Goal: Transaction & Acquisition: Obtain resource

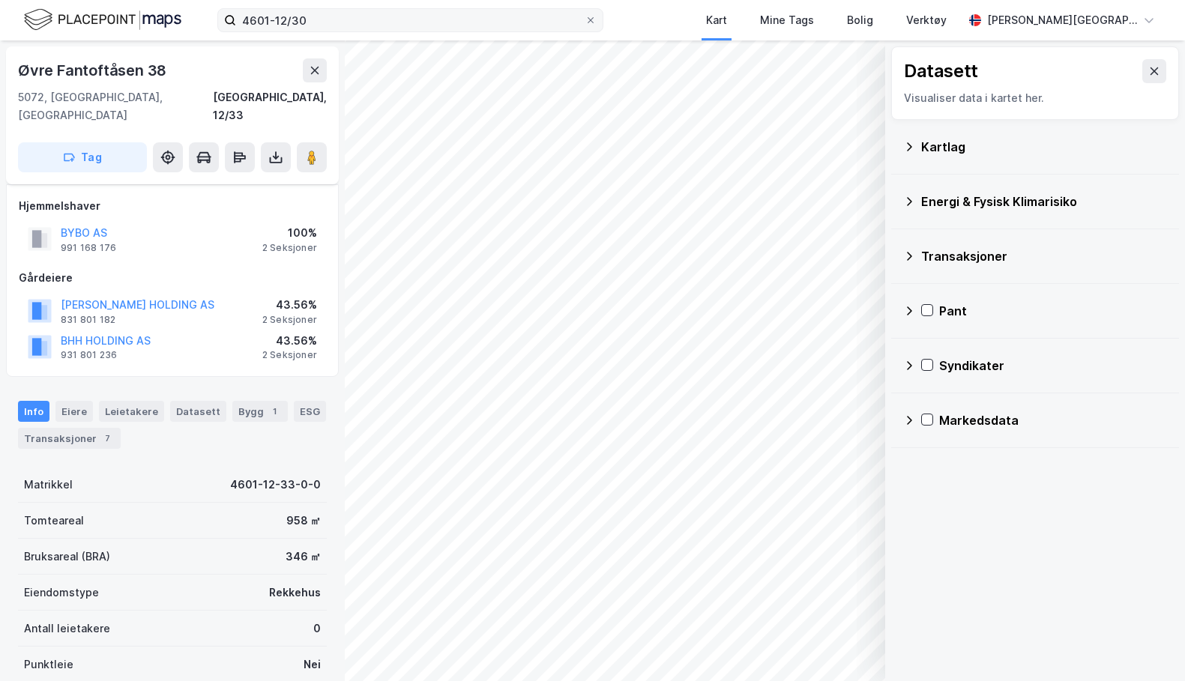
scroll to position [34, 0]
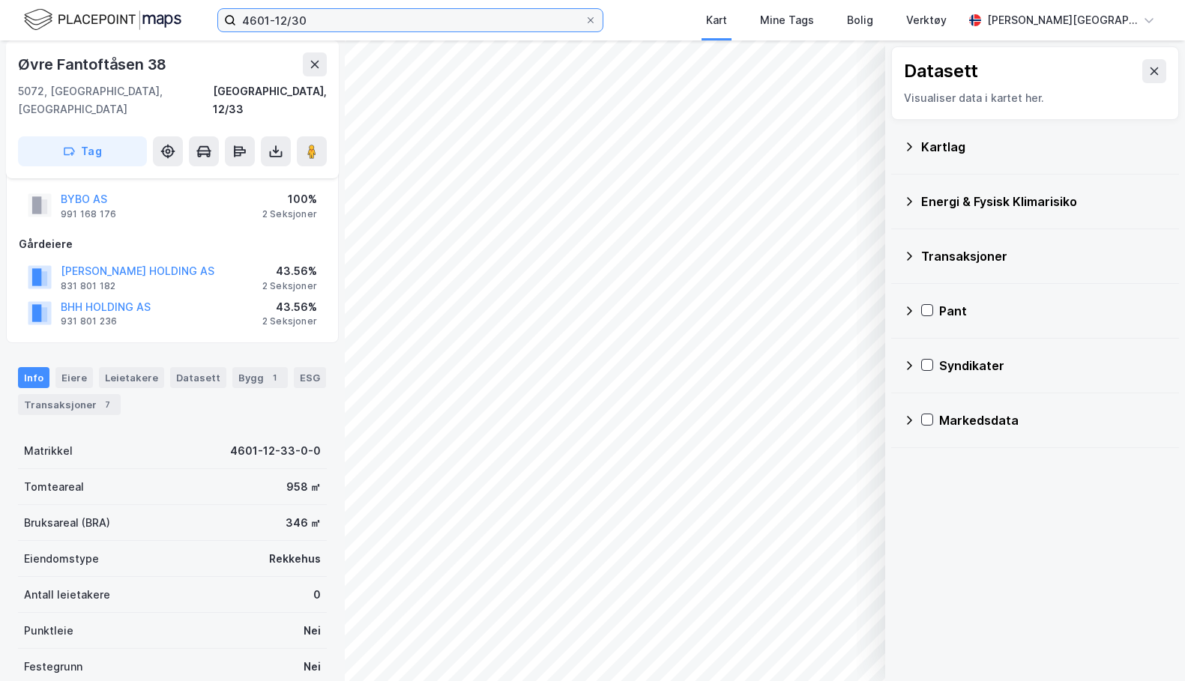
click at [319, 14] on input "4601-12/30" at bounding box center [410, 20] width 349 height 22
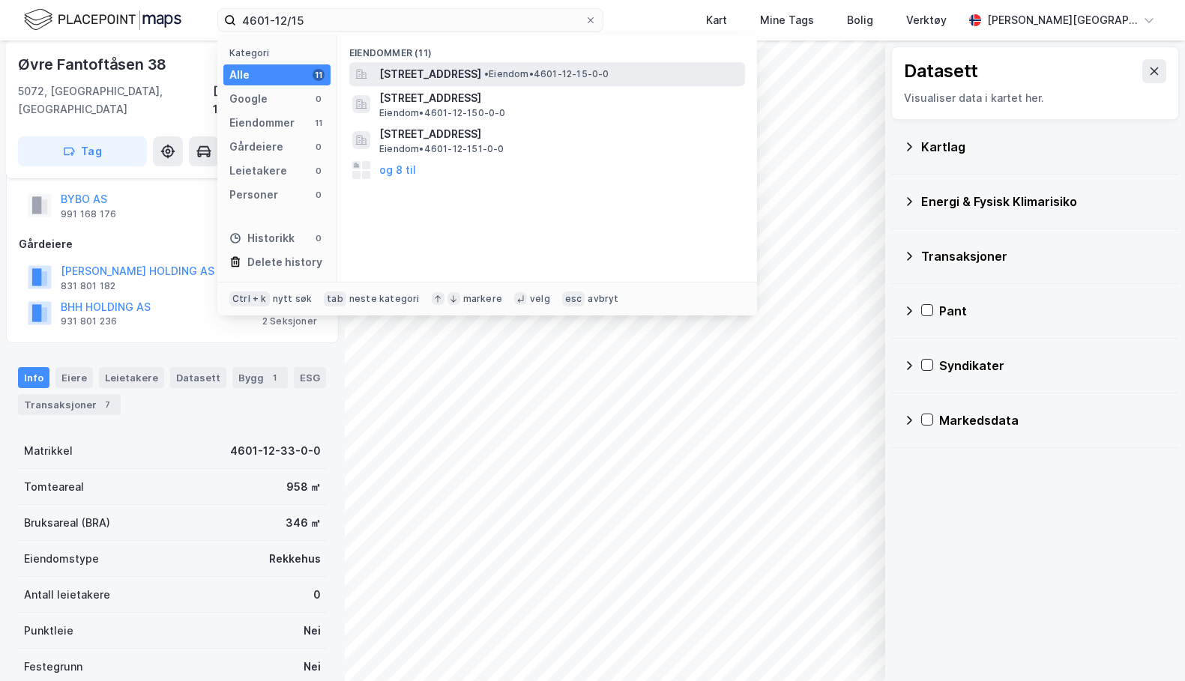
click at [415, 74] on span "[STREET_ADDRESS]" at bounding box center [430, 74] width 102 height 18
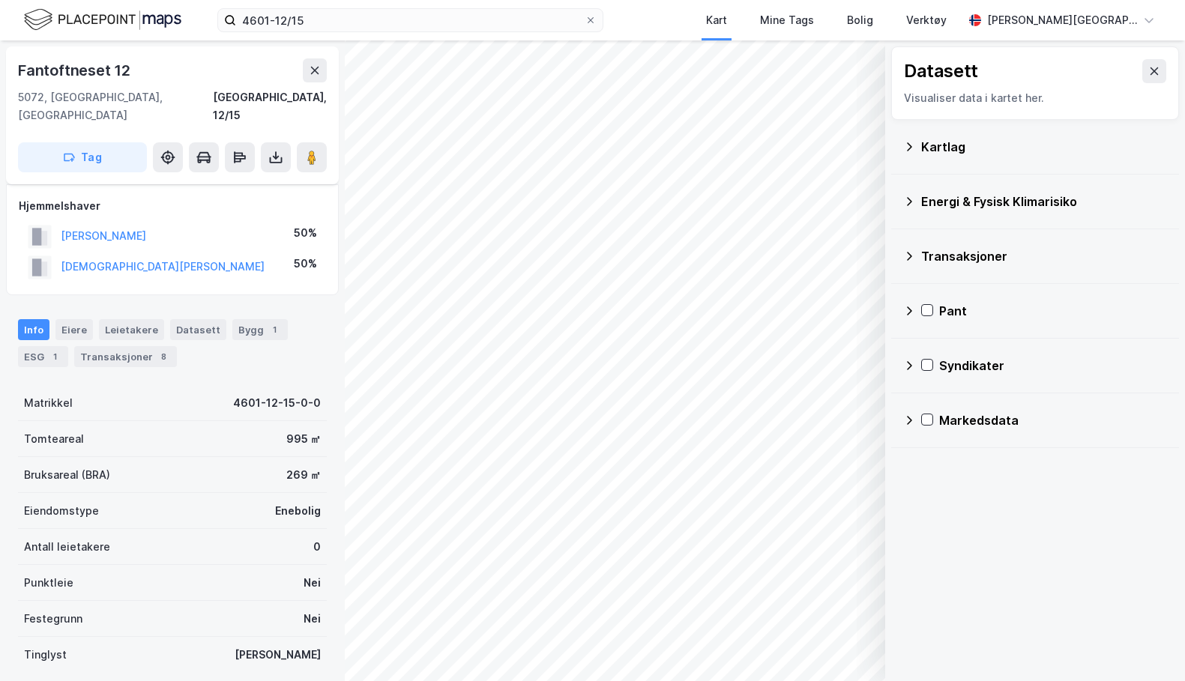
scroll to position [34, 0]
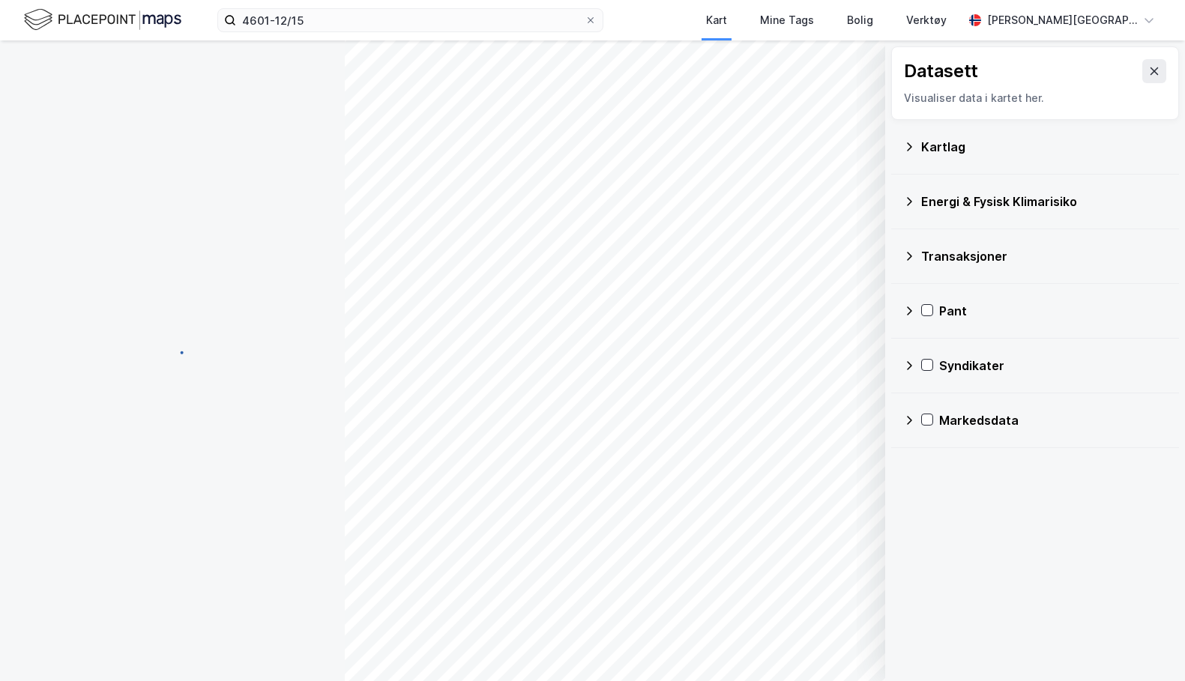
scroll to position [34, 0]
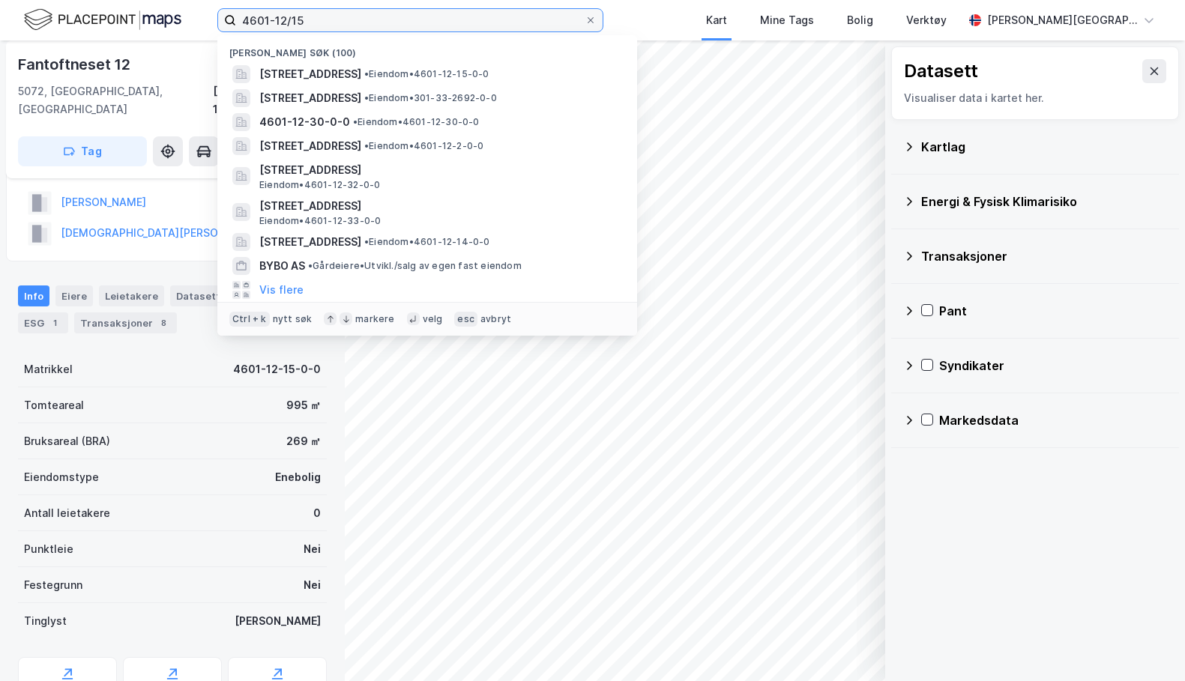
click at [280, 20] on input "4601-12/15" at bounding box center [410, 20] width 349 height 22
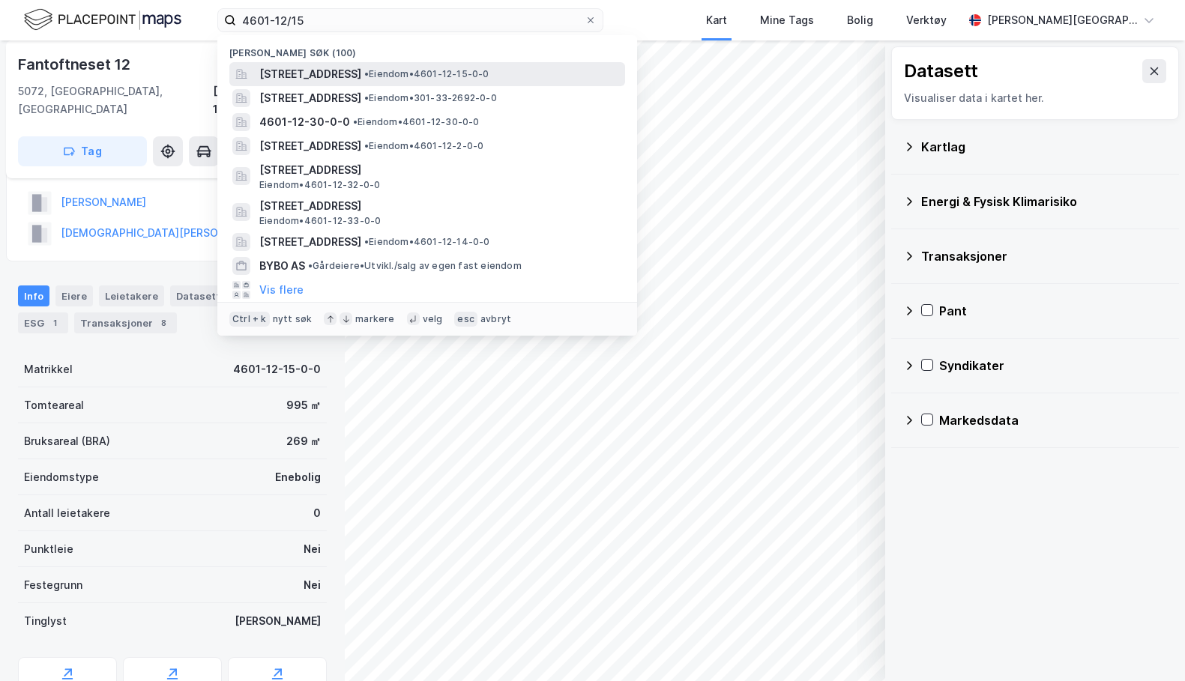
click at [284, 74] on span "[STREET_ADDRESS]" at bounding box center [310, 74] width 102 height 18
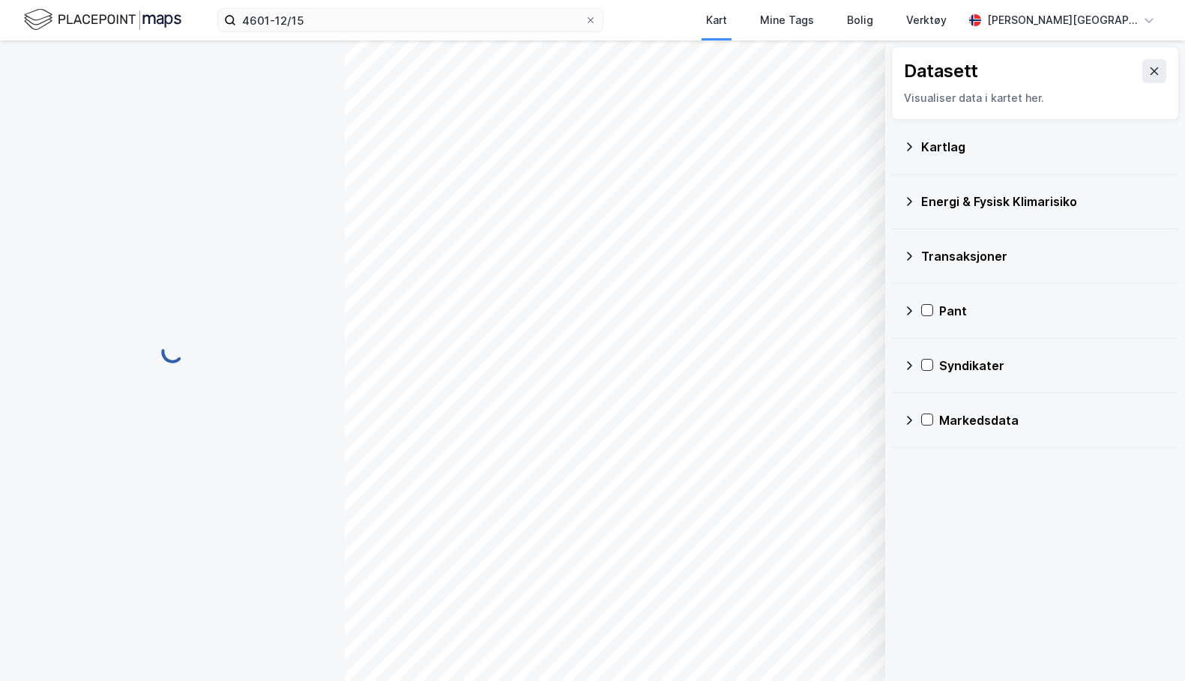
scroll to position [34, 0]
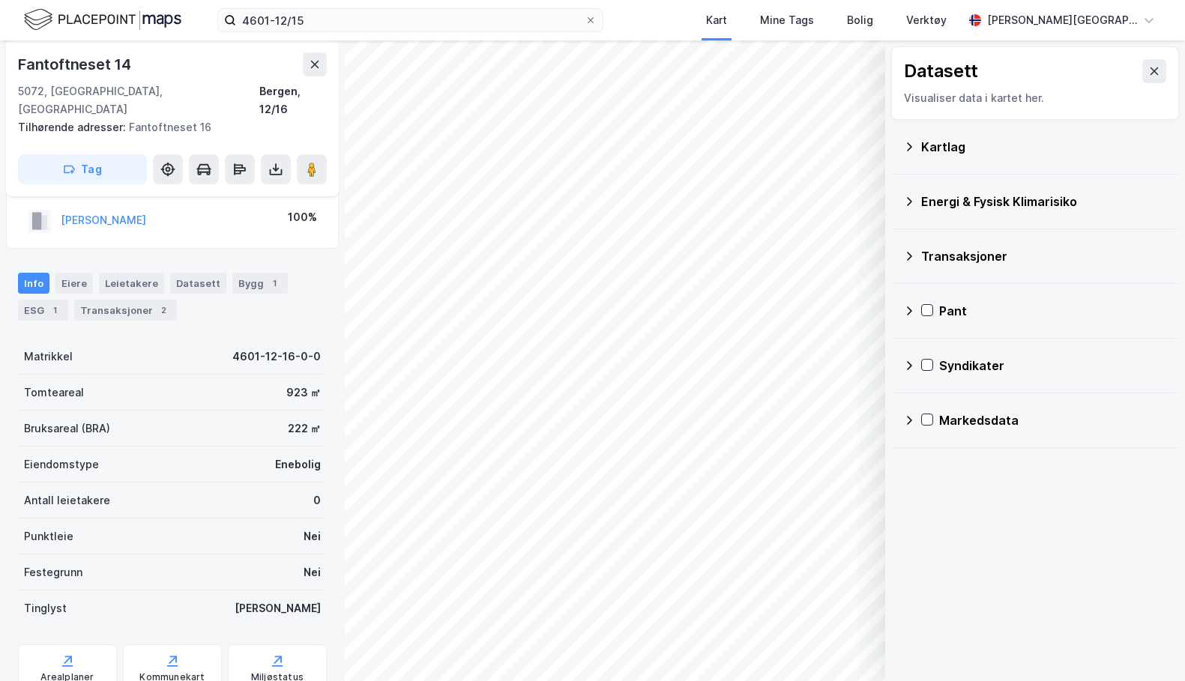
scroll to position [34, 0]
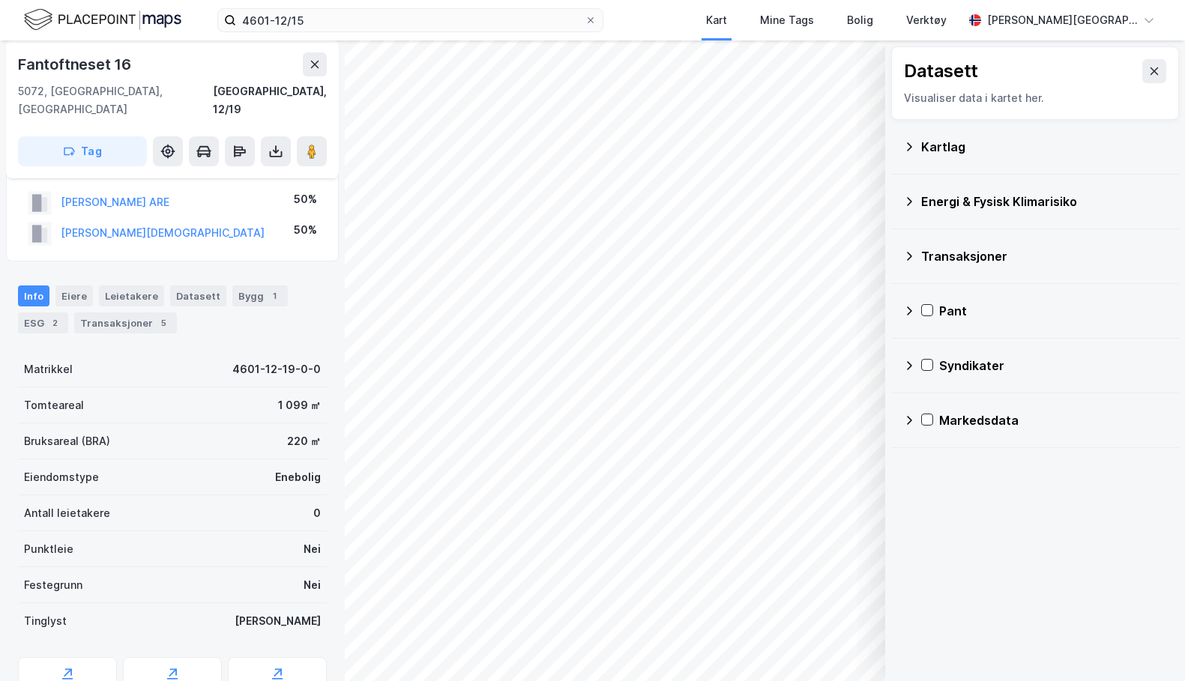
scroll to position [34, 0]
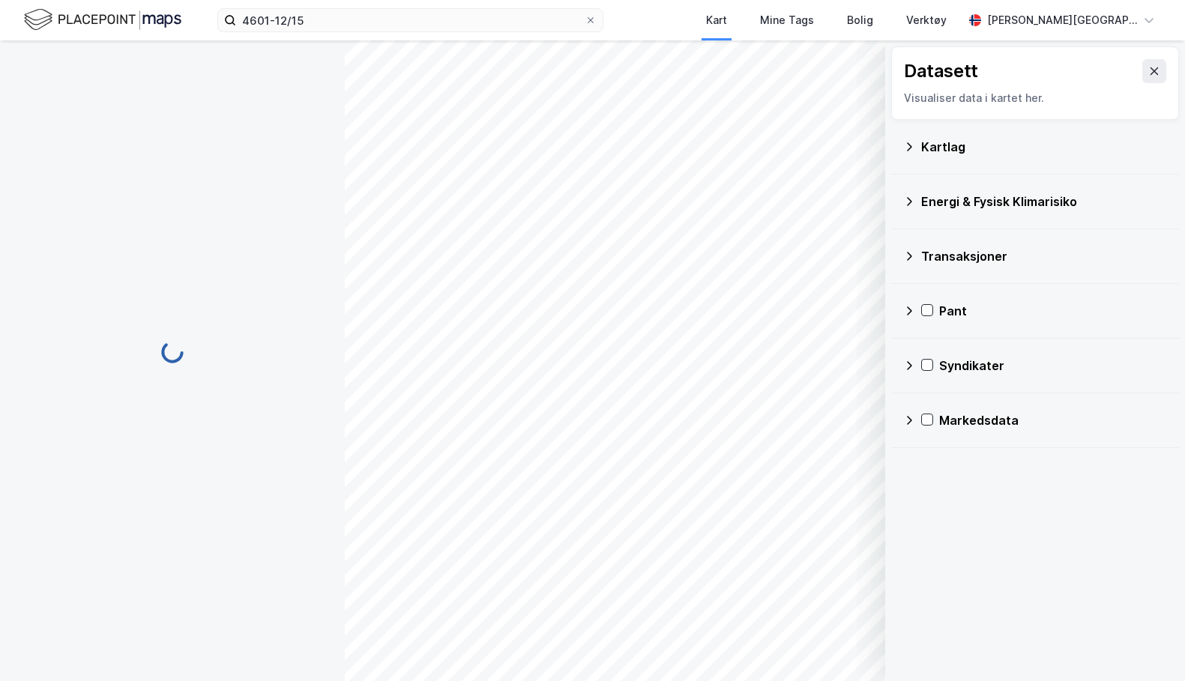
scroll to position [34, 0]
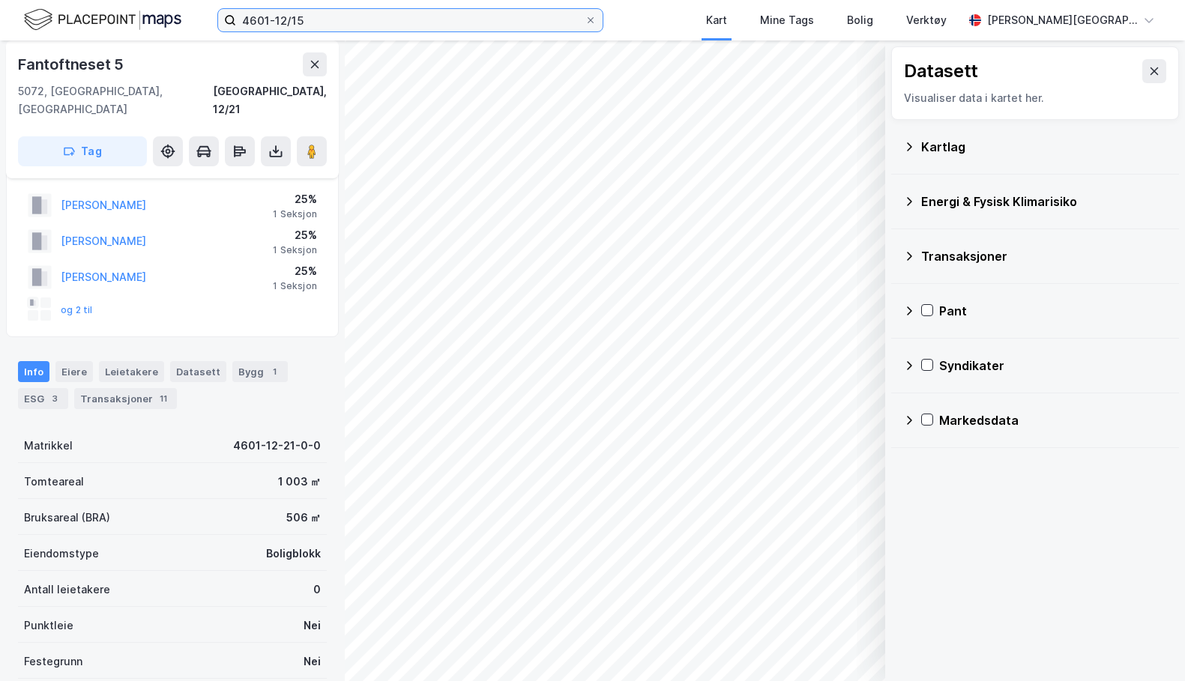
click at [313, 24] on input "4601-12/15" at bounding box center [410, 20] width 349 height 22
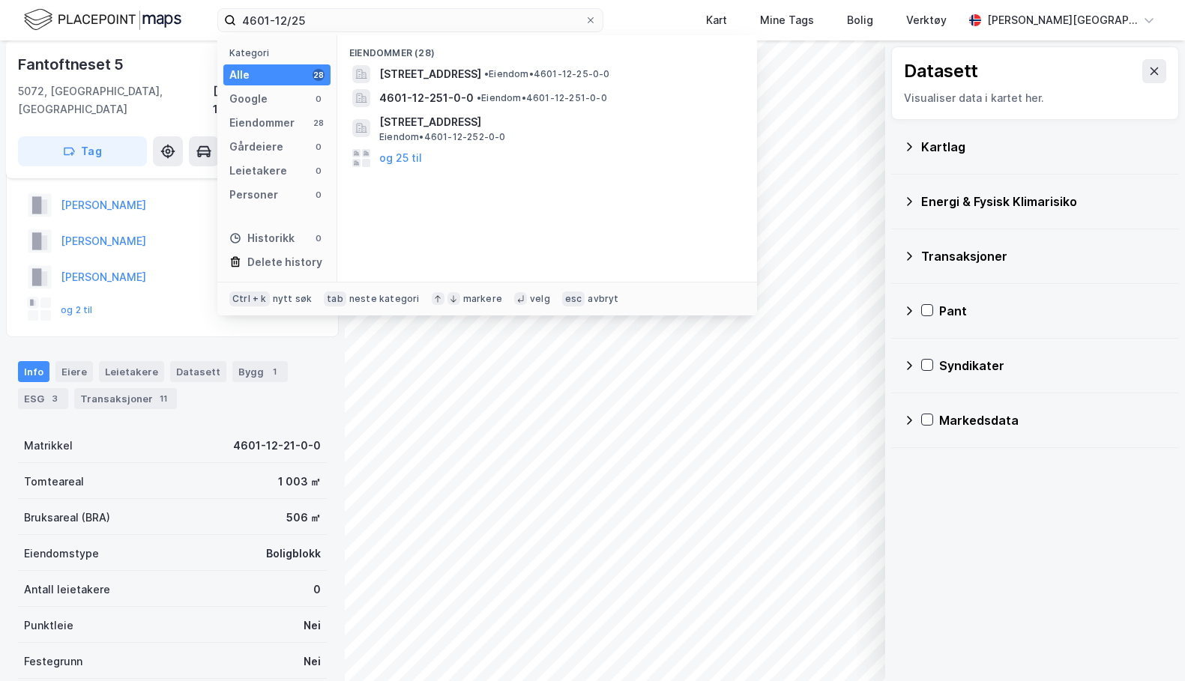
click at [456, 57] on div "Eiendommer (28)" at bounding box center [547, 48] width 420 height 27
click at [456, 69] on span "[STREET_ADDRESS]" at bounding box center [430, 74] width 102 height 18
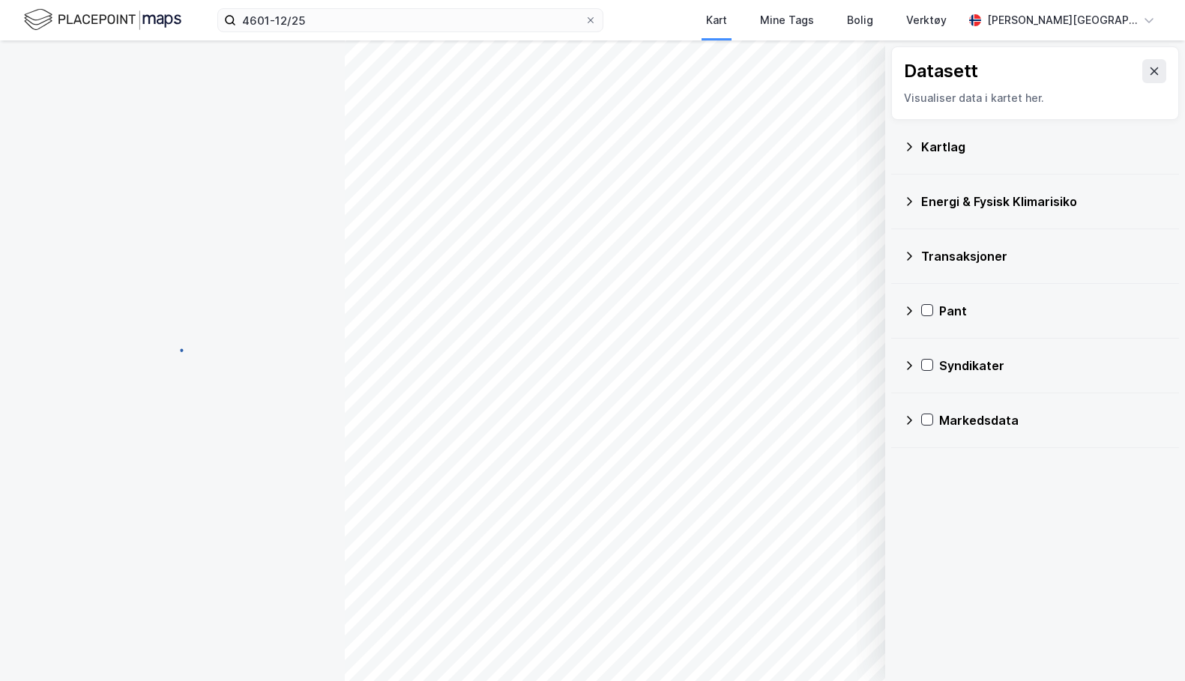
scroll to position [34, 0]
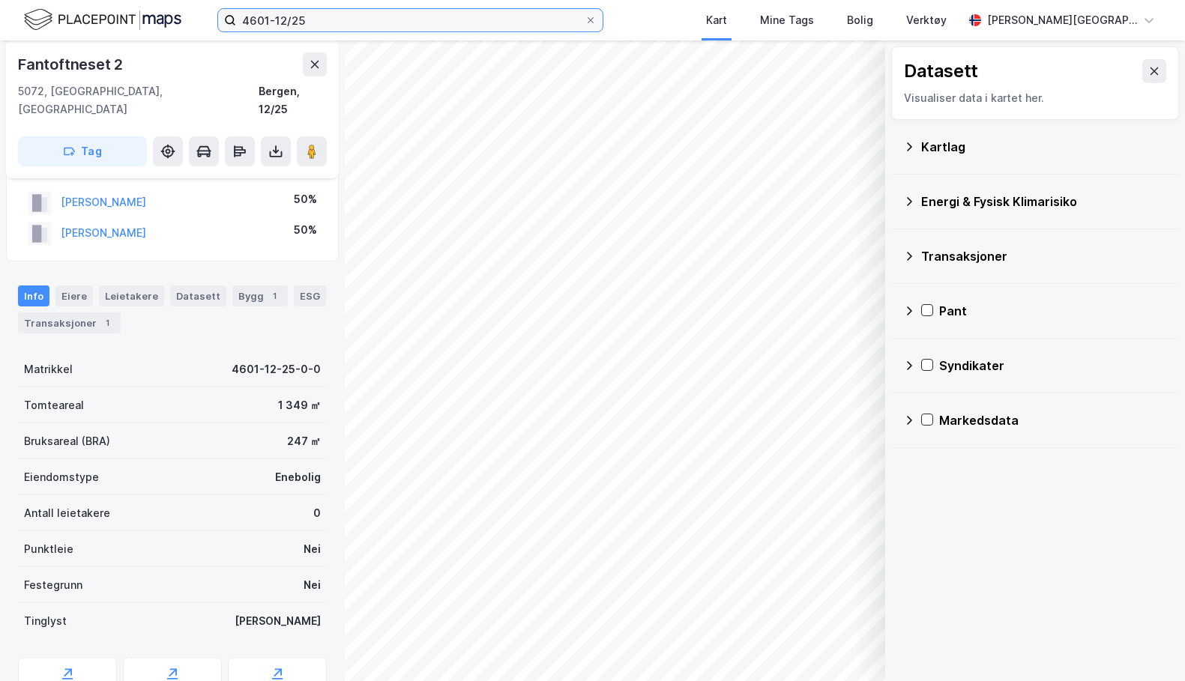
click at [348, 27] on input "4601-12/25" at bounding box center [410, 20] width 349 height 22
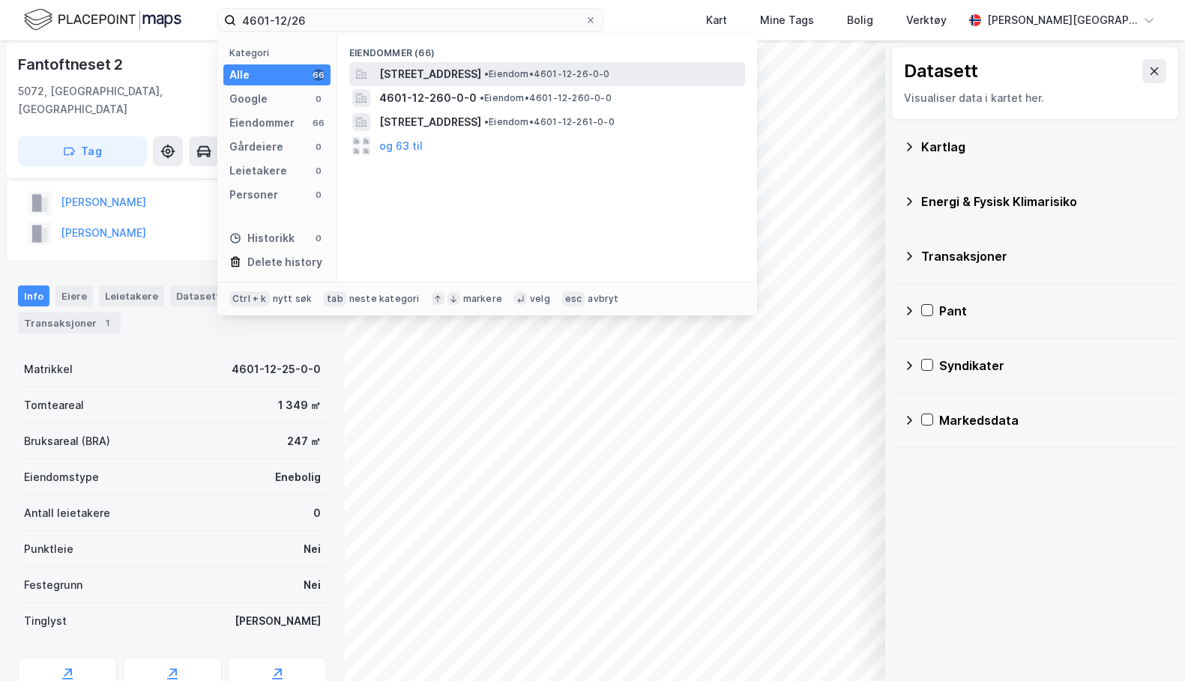
click at [433, 74] on span "[STREET_ADDRESS]" at bounding box center [430, 74] width 102 height 18
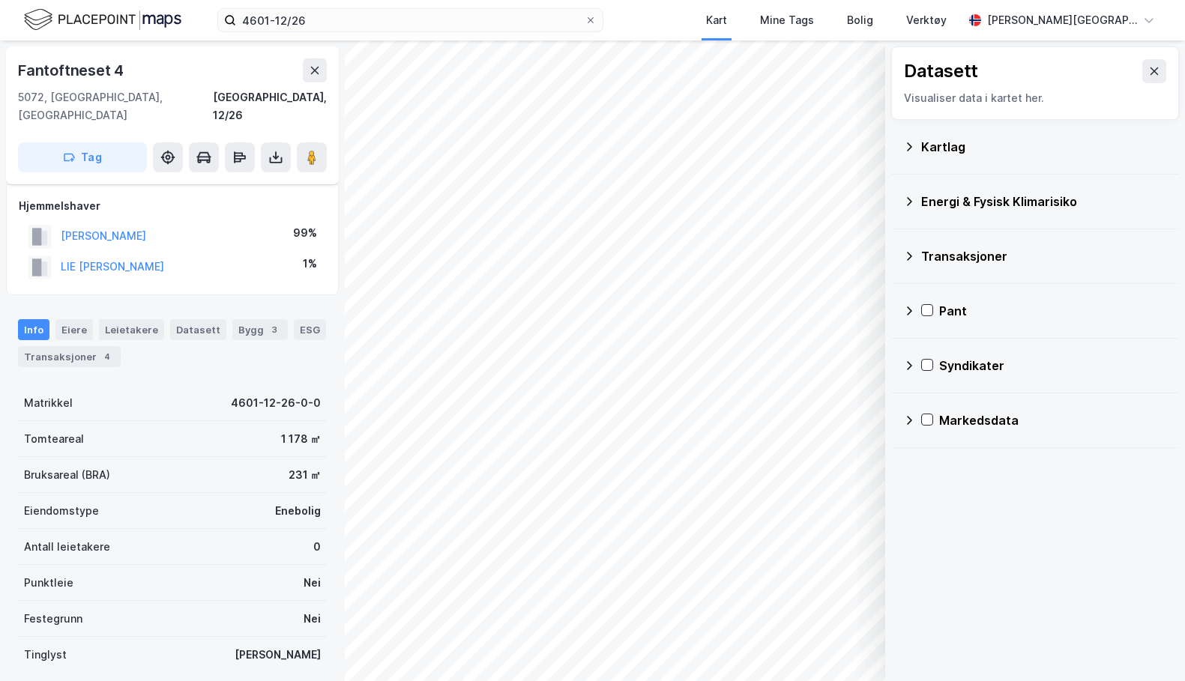
scroll to position [34, 0]
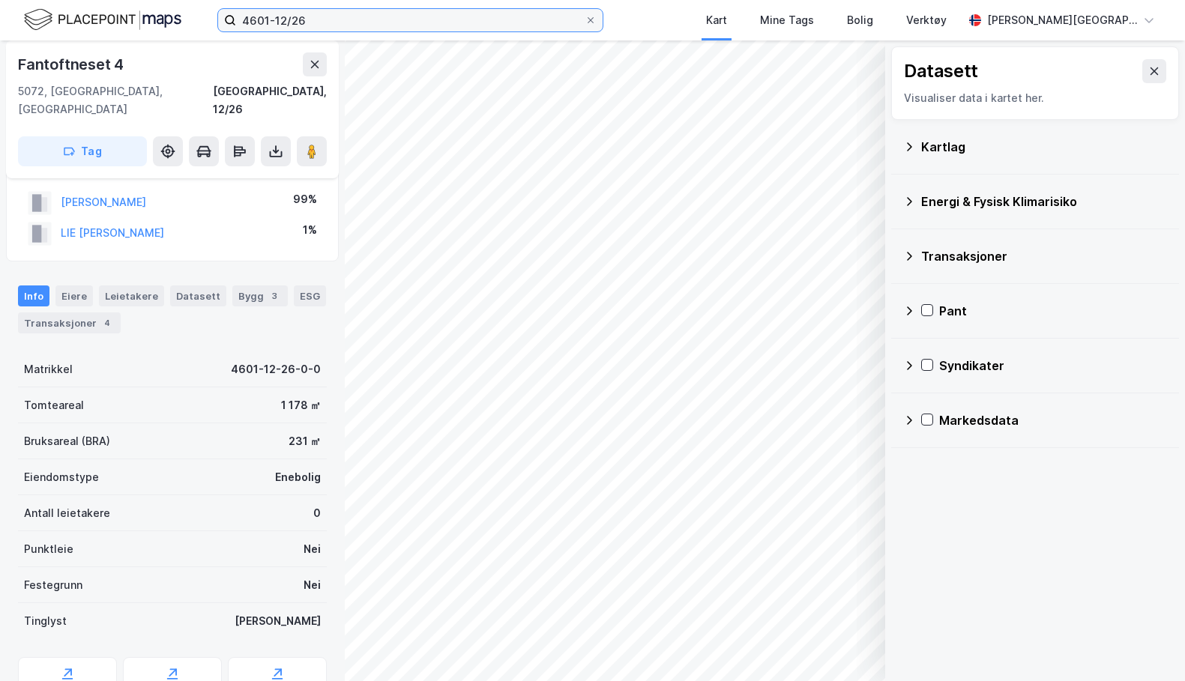
click at [324, 24] on input "4601-12/26" at bounding box center [410, 20] width 349 height 22
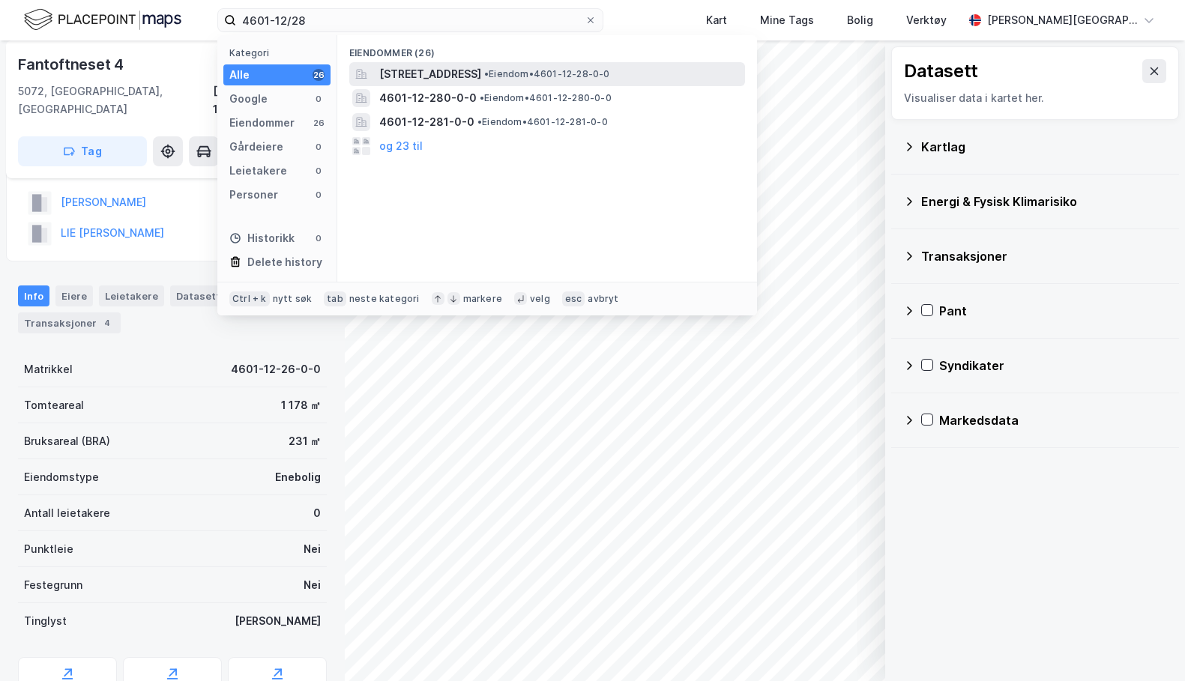
click at [427, 78] on span "[STREET_ADDRESS]" at bounding box center [430, 74] width 102 height 18
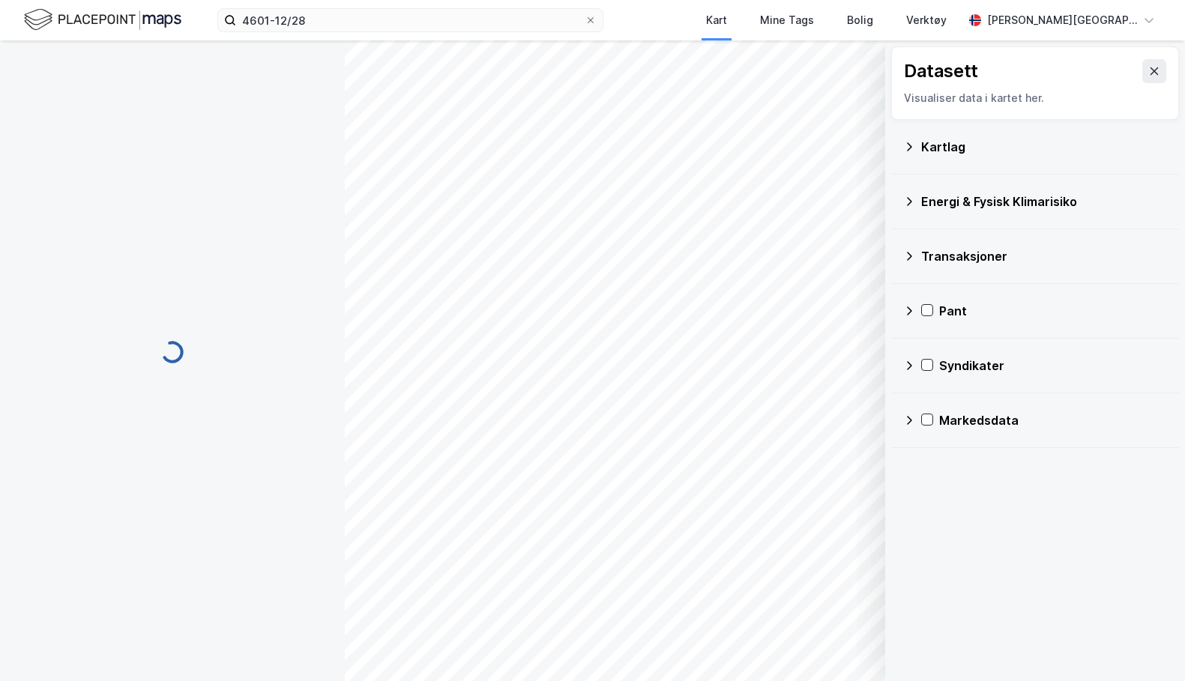
scroll to position [34, 0]
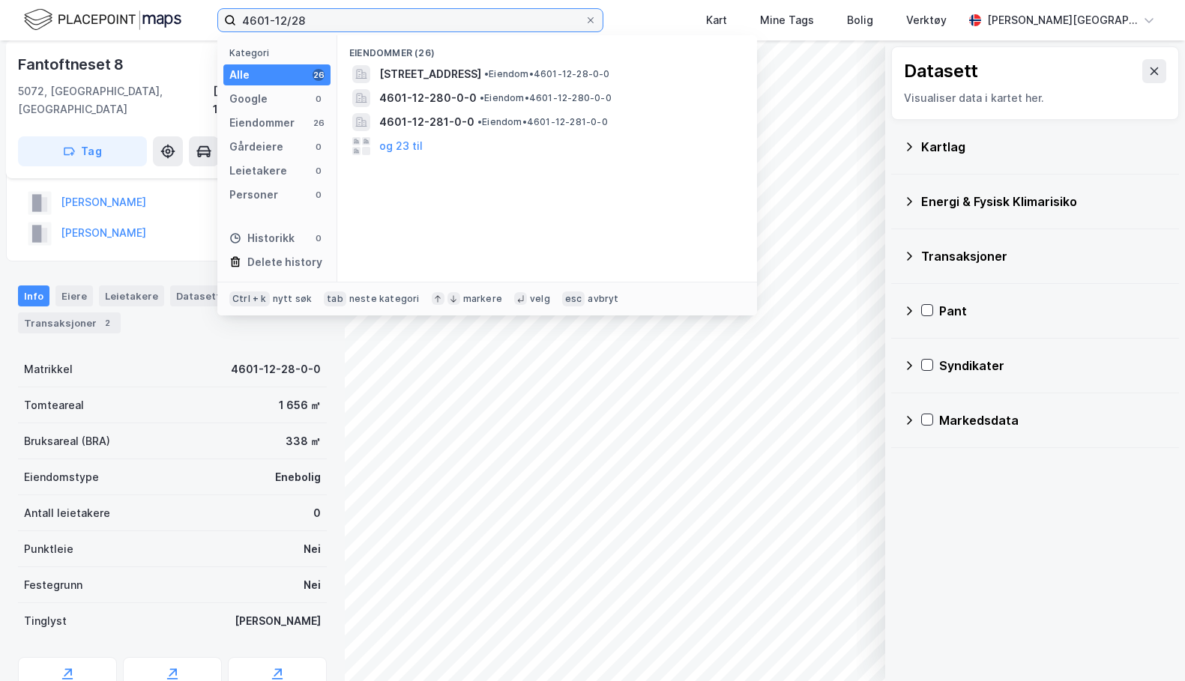
click at [325, 22] on input "4601-12/28" at bounding box center [410, 20] width 349 height 22
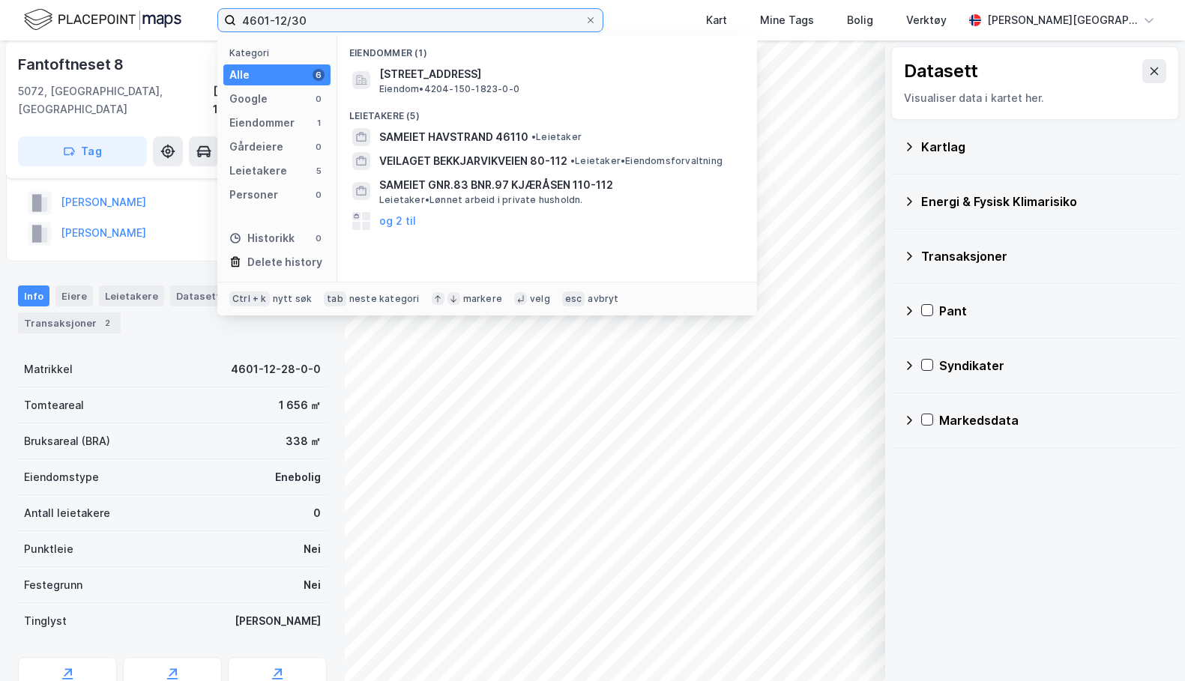
type input "4601-12/30"
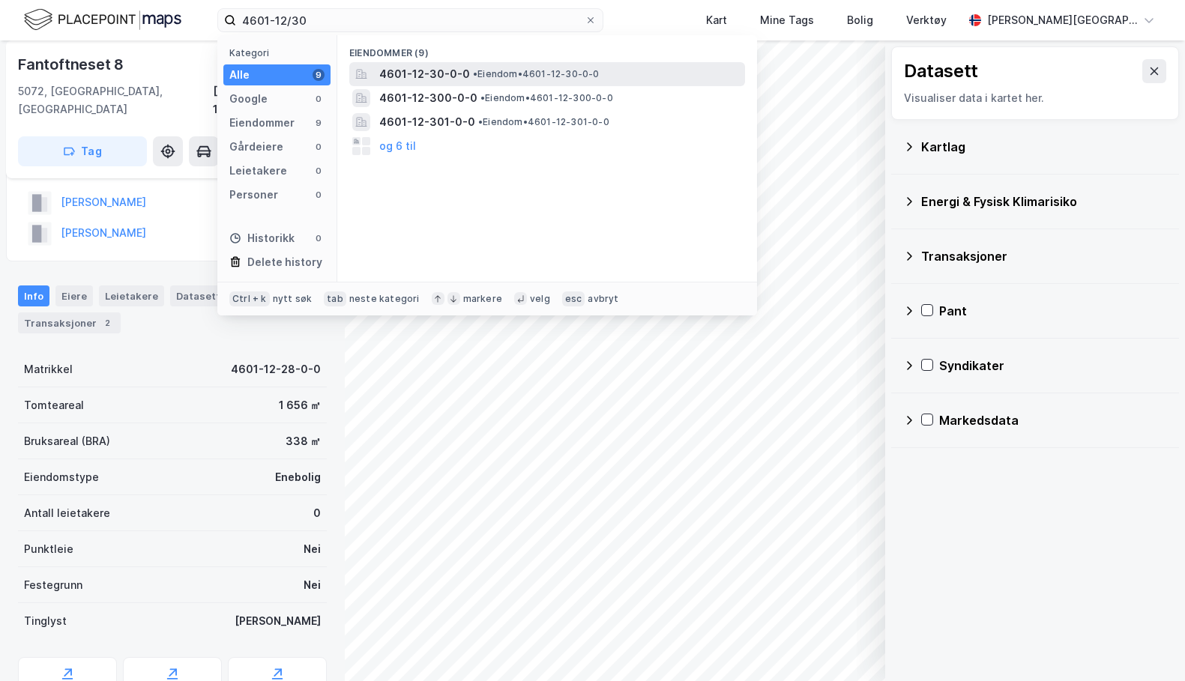
click at [473, 69] on span "•" at bounding box center [475, 73] width 4 height 11
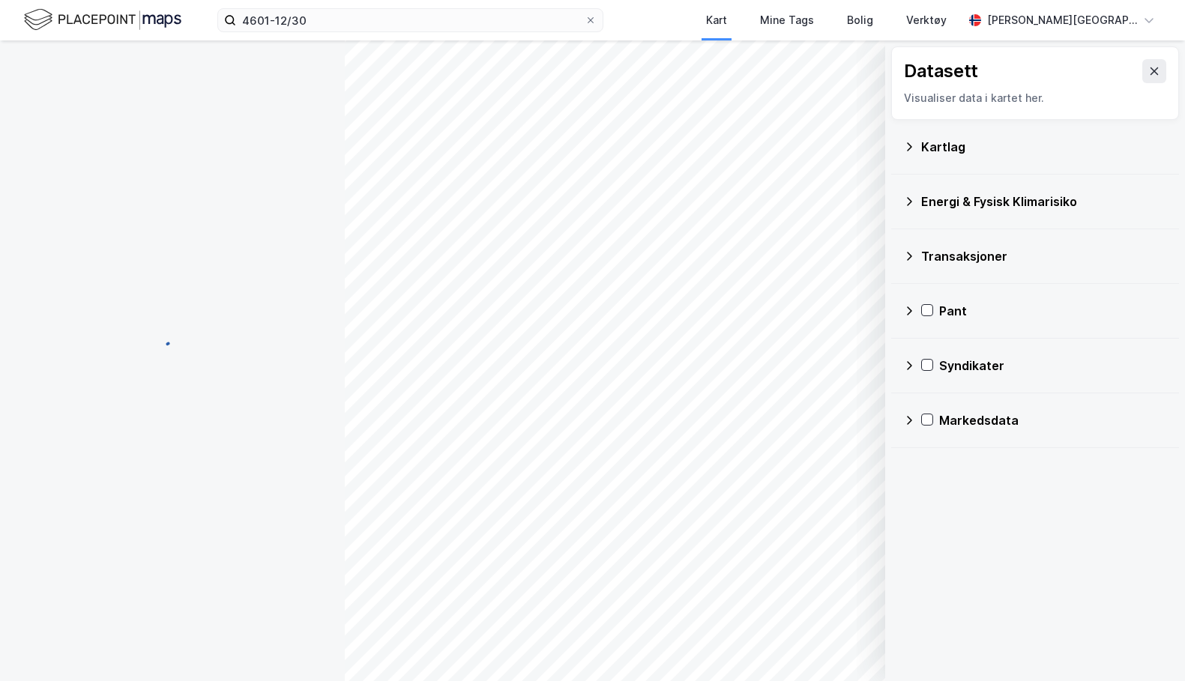
scroll to position [34, 0]
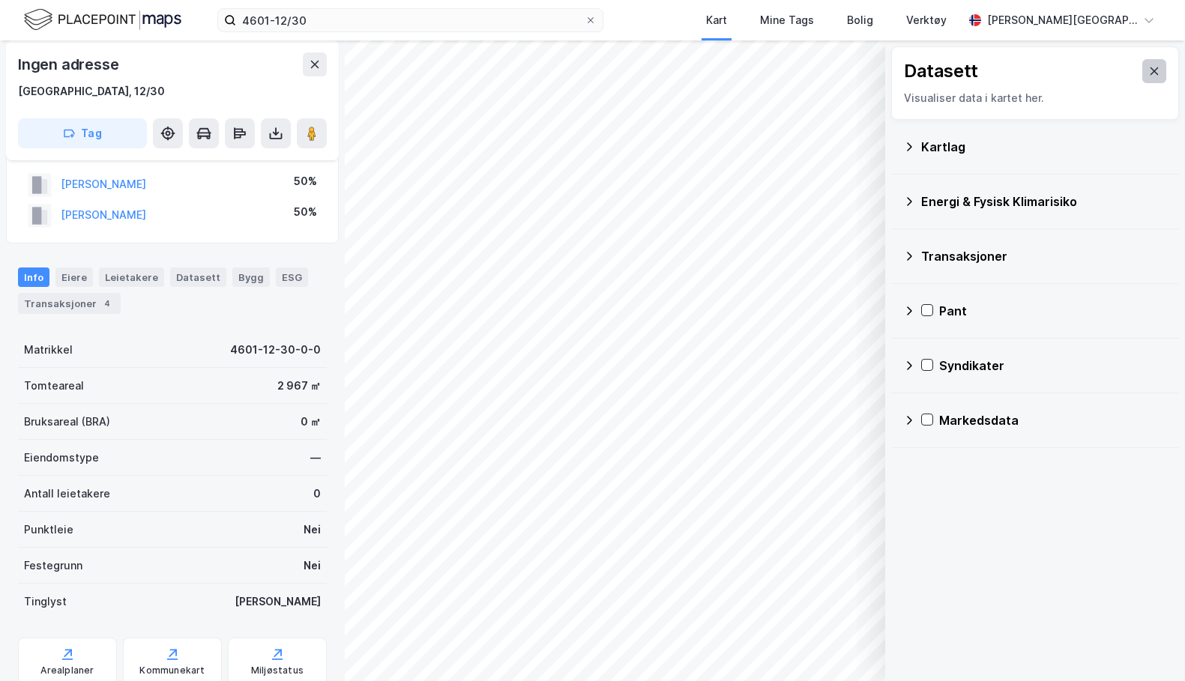
click at [1150, 79] on button at bounding box center [1154, 71] width 24 height 24
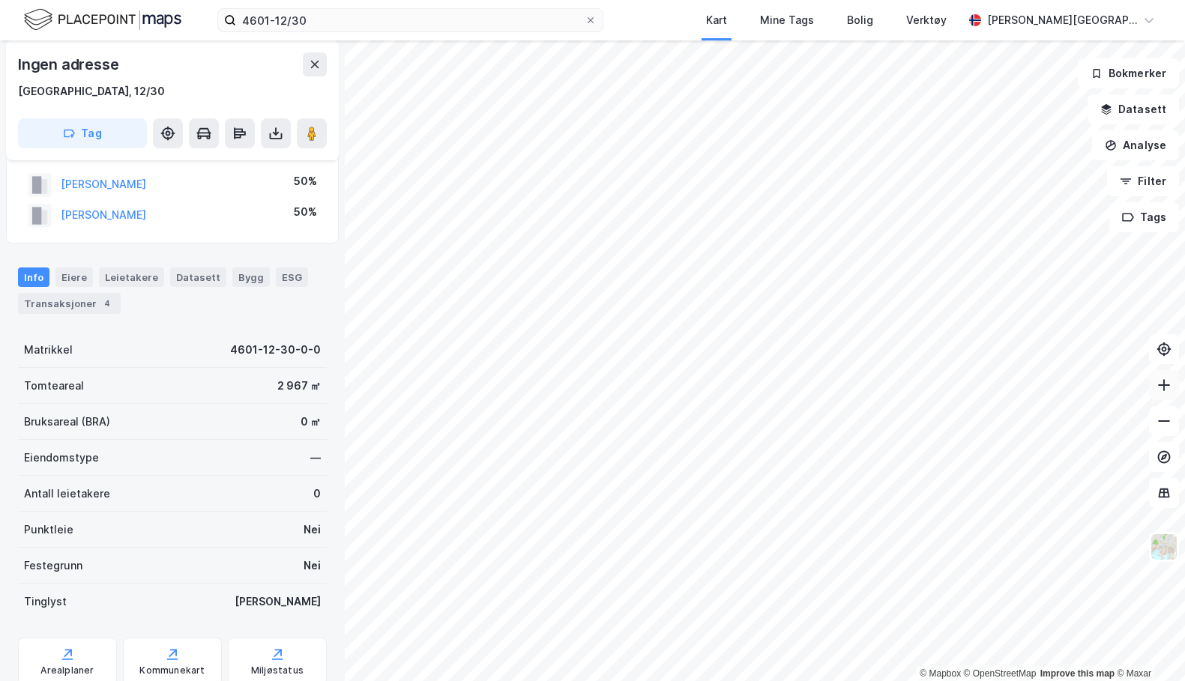
click at [1166, 385] on icon at bounding box center [1164, 385] width 12 height 1
click at [270, 136] on icon at bounding box center [276, 136] width 13 height 6
click at [257, 162] on div "Last ned grunnbok" at bounding box center [211, 163] width 160 height 24
click at [1160, 426] on icon at bounding box center [1164, 421] width 15 height 15
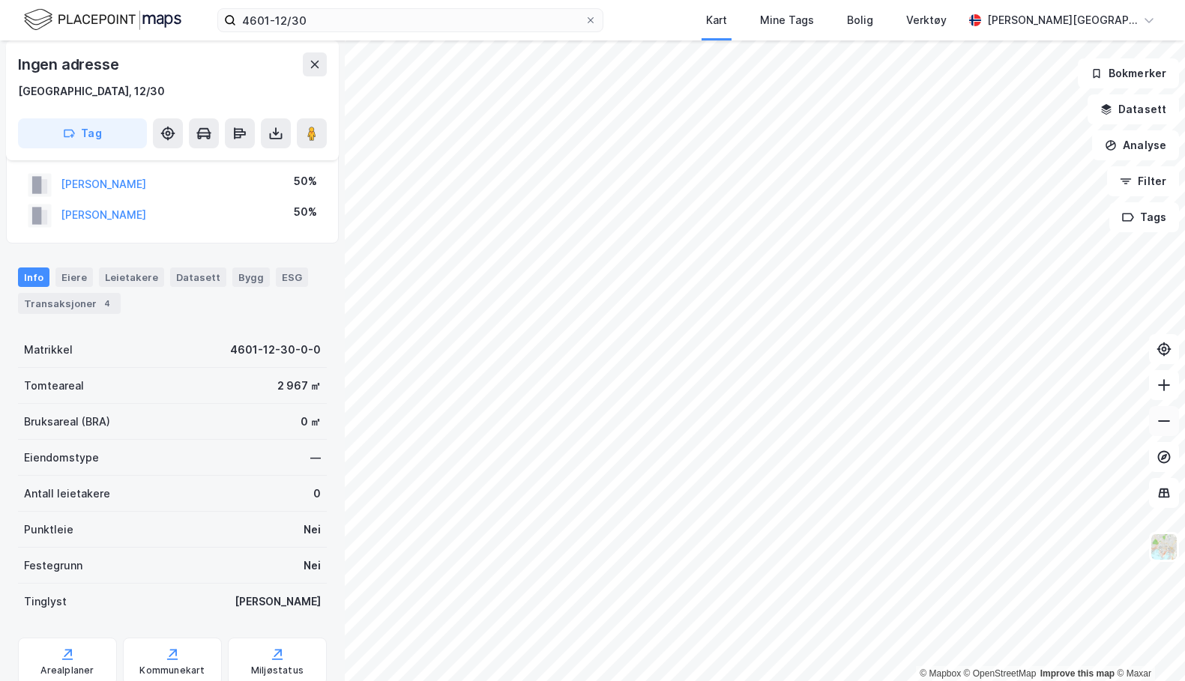
click at [1159, 426] on icon at bounding box center [1164, 421] width 15 height 15
click at [1178, 390] on button at bounding box center [1164, 385] width 30 height 30
click at [1177, 390] on button at bounding box center [1164, 385] width 30 height 30
